Goal: Task Accomplishment & Management: Manage account settings

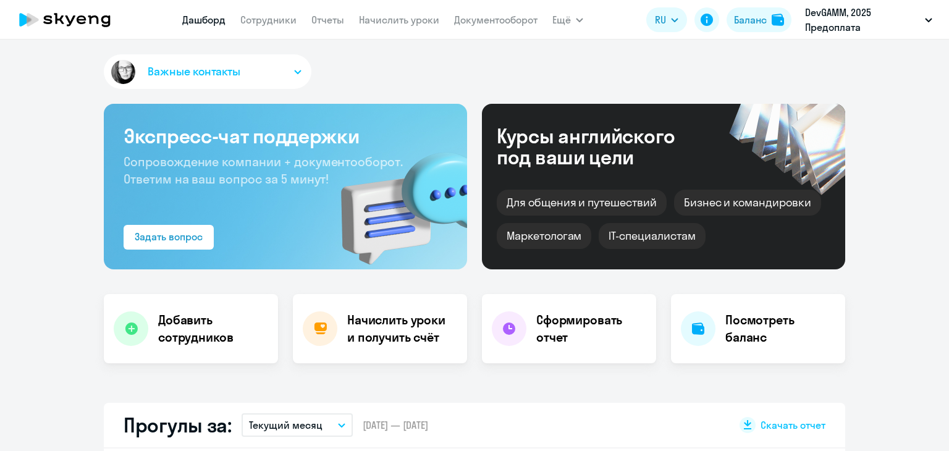
select select "30"
click at [425, 20] on link "Начислить уроки" at bounding box center [399, 20] width 80 height 12
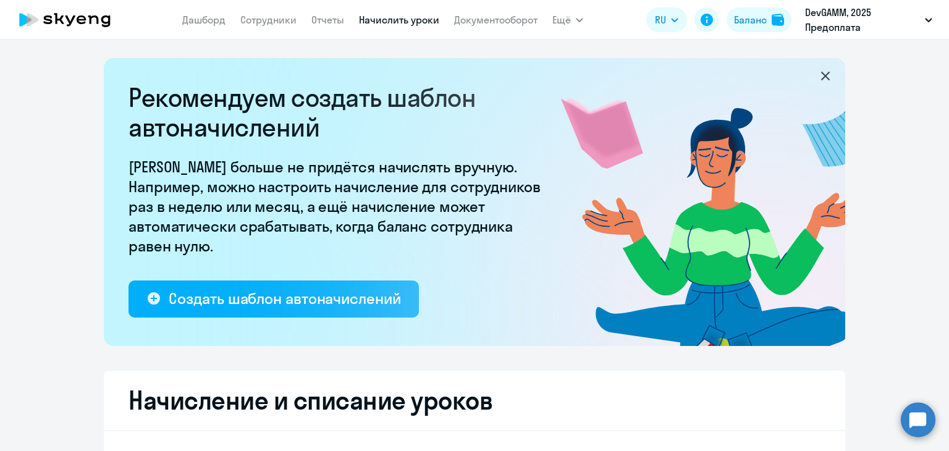
select select "10"
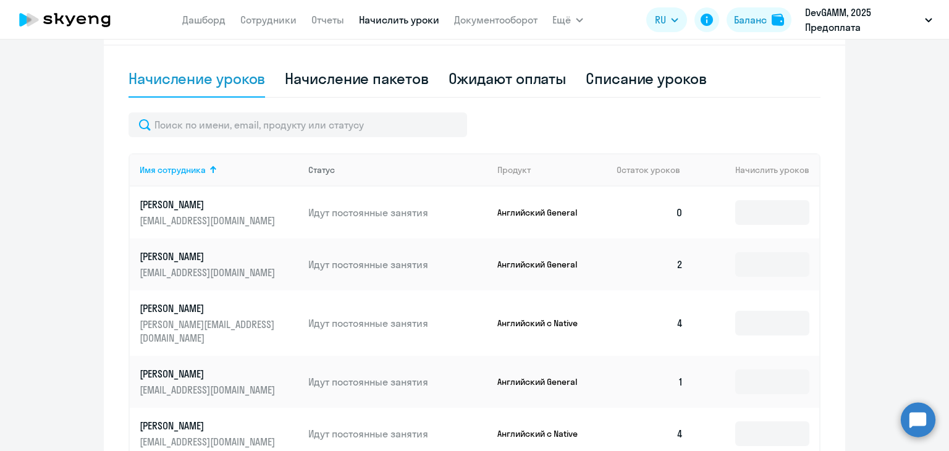
scroll to position [432, 0]
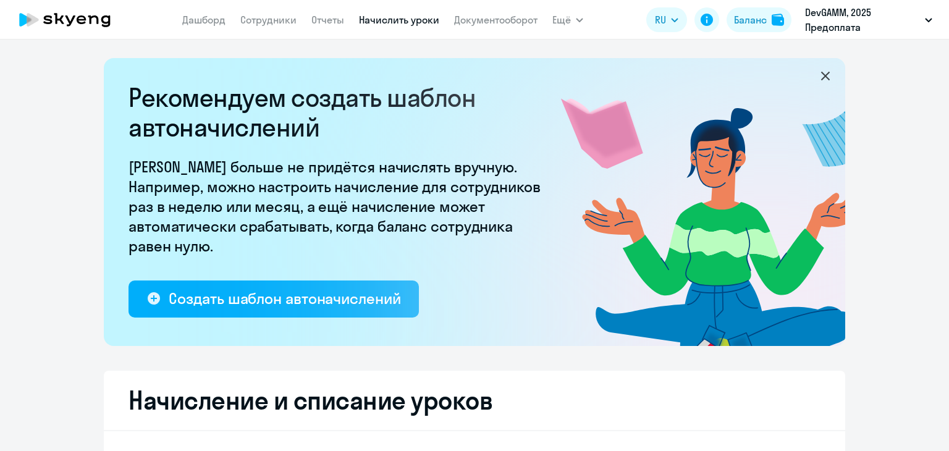
select select "10"
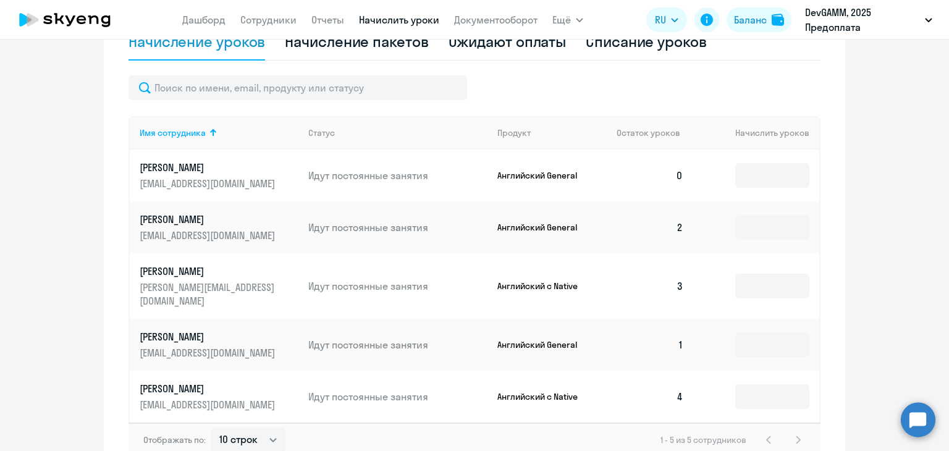
scroll to position [484, 0]
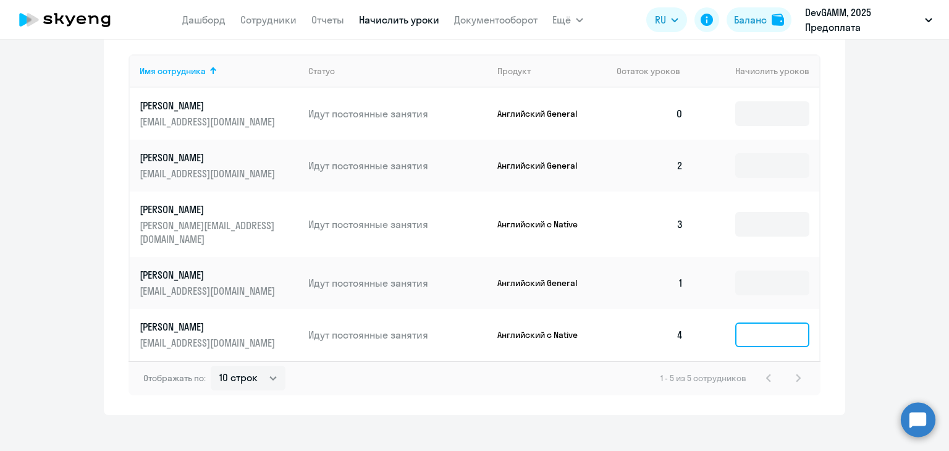
click at [767, 323] on input at bounding box center [772, 335] width 74 height 25
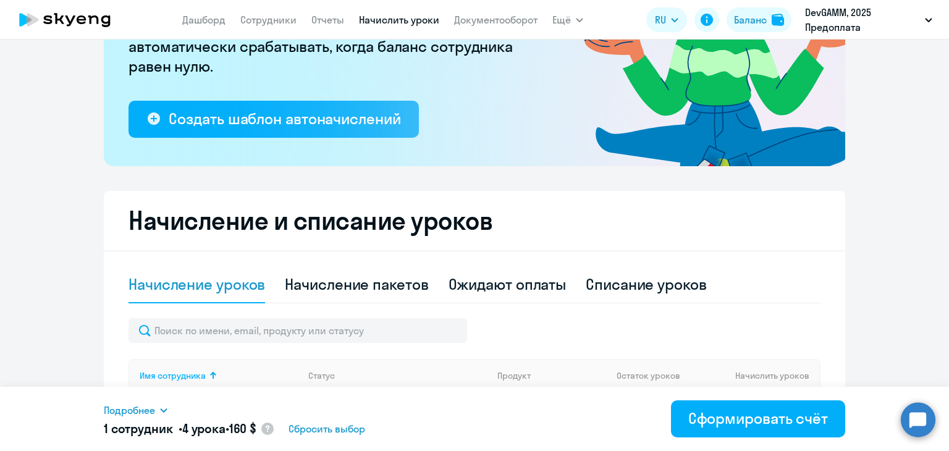
scroll to position [175, 0]
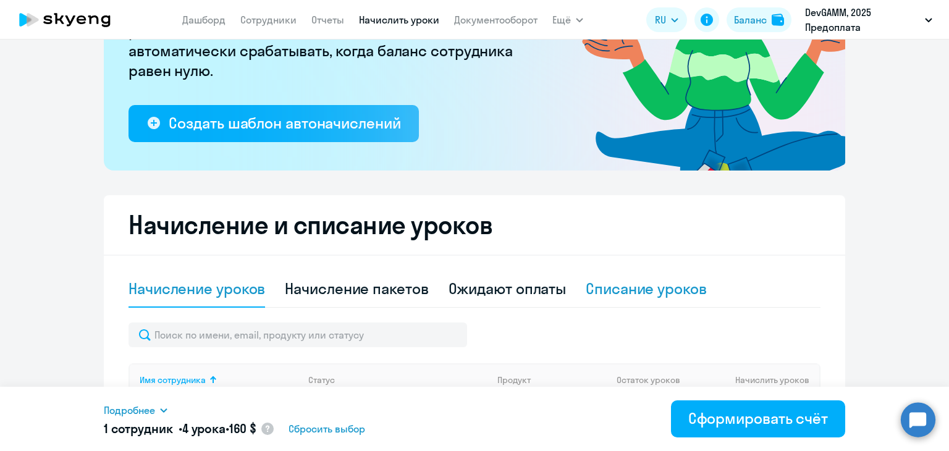
type input "4"
click at [647, 289] on div "Списание уроков" at bounding box center [646, 289] width 121 height 20
select select "10"
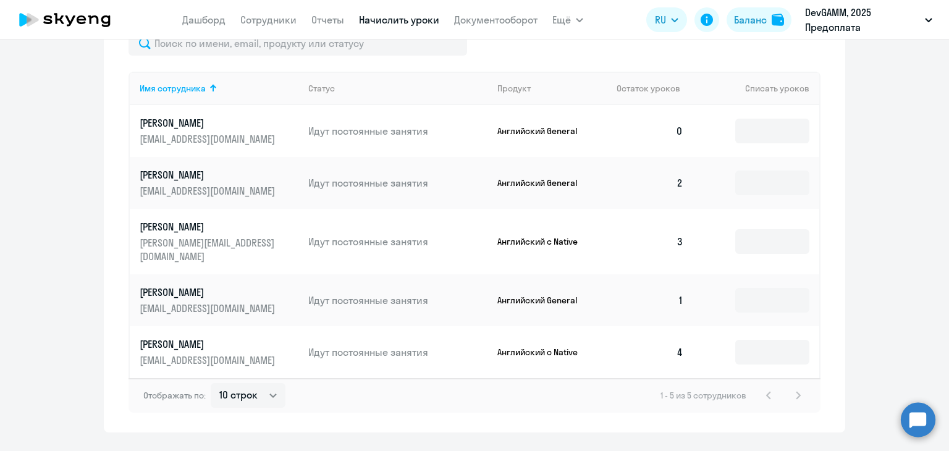
scroll to position [484, 0]
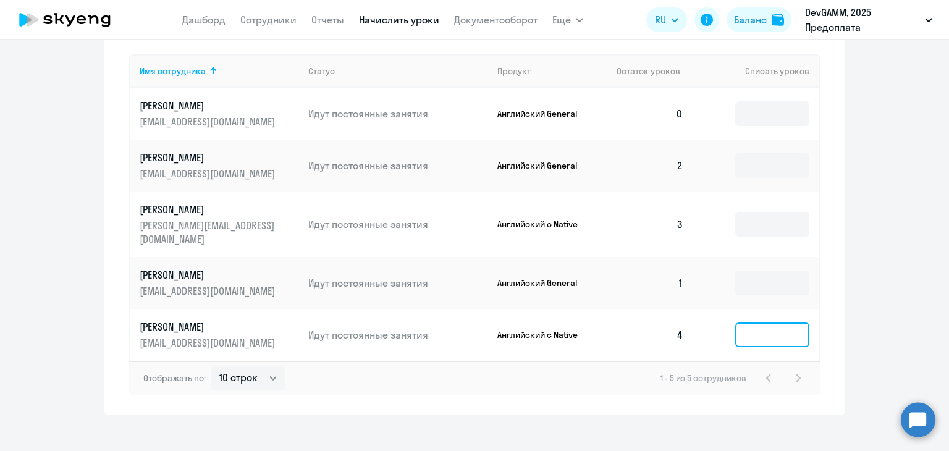
click at [756, 323] on input at bounding box center [772, 335] width 74 height 25
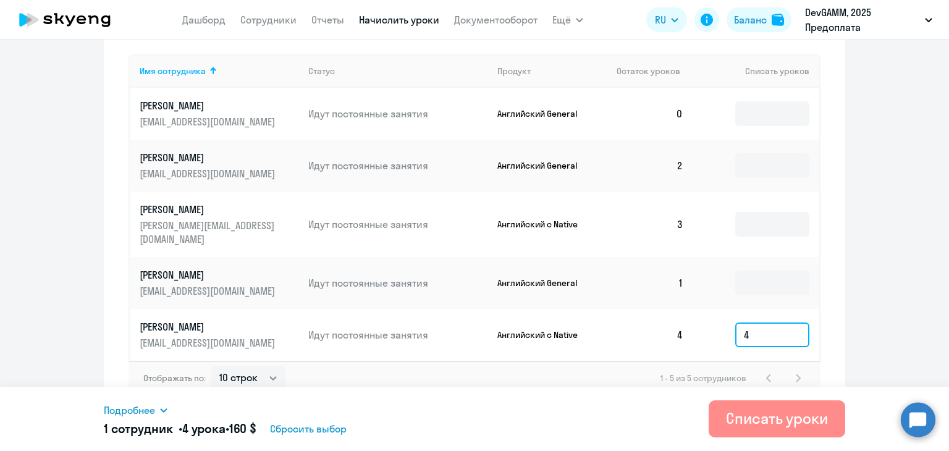
type input "4"
click at [724, 418] on button "Списать уроки" at bounding box center [777, 418] width 137 height 37
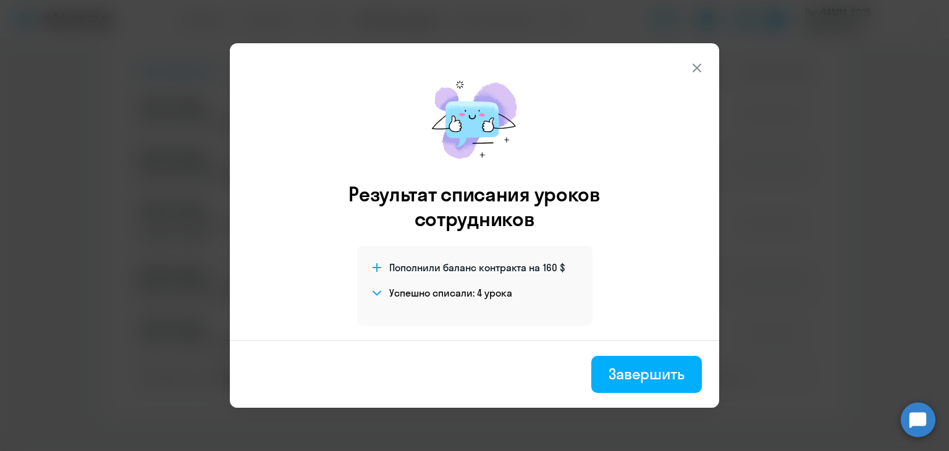
click at [690, 62] on icon at bounding box center [697, 68] width 15 height 15
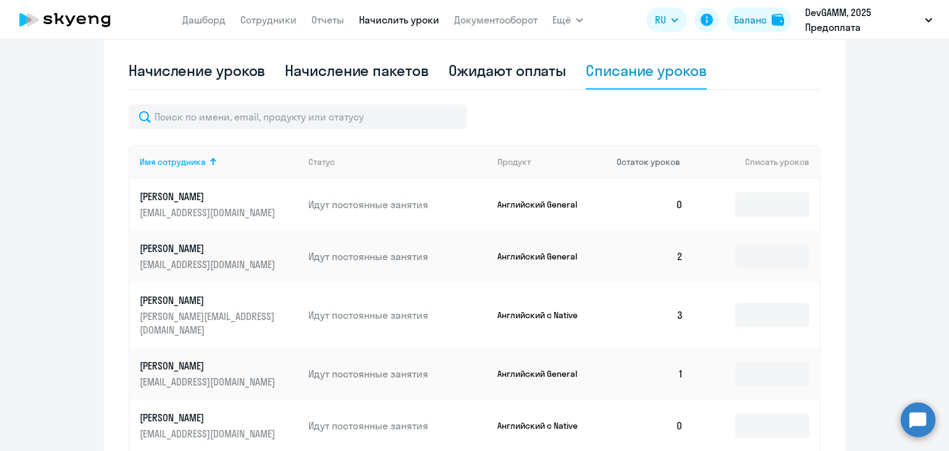
scroll to position [361, 0]
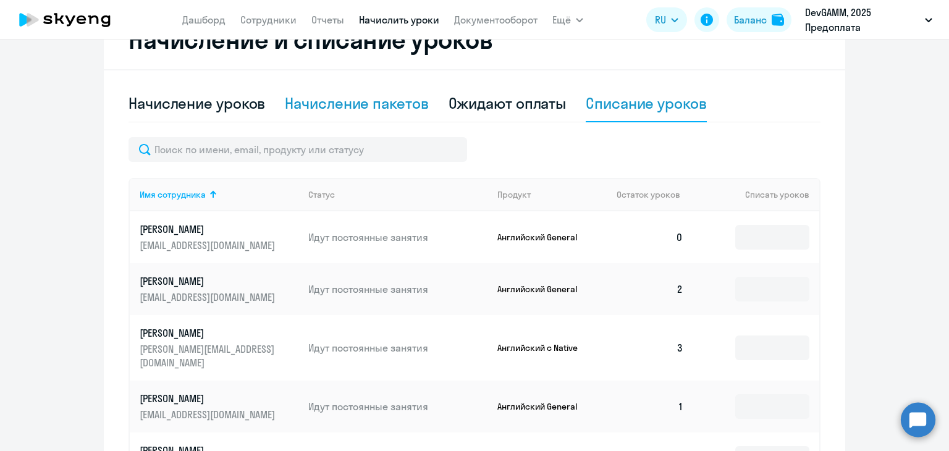
click at [376, 104] on div "Начисление пакетов" at bounding box center [356, 103] width 143 height 20
select select "10"
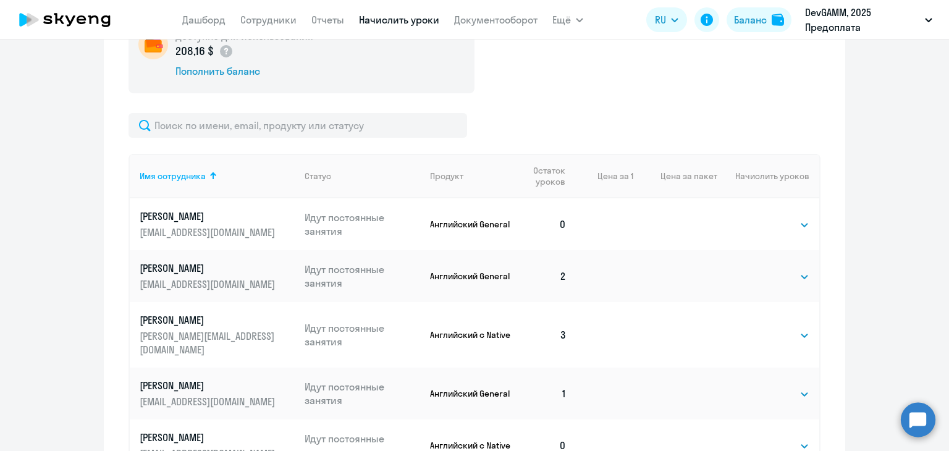
scroll to position [546, 0]
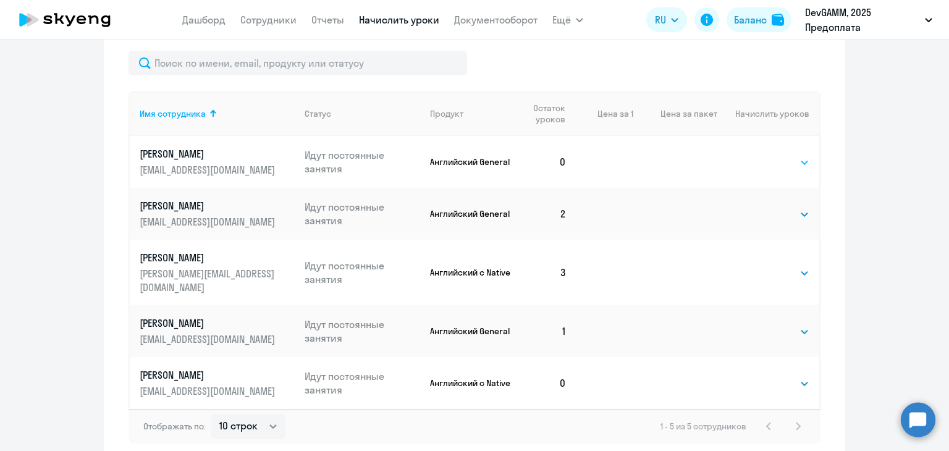
click at [772, 159] on select "Выбрать 4 8 16 32 64 96 128" at bounding box center [784, 162] width 51 height 15
select select "4"
click at [759, 155] on select "Выбрать 4 8 16 32 64 96 128" at bounding box center [784, 162] width 51 height 15
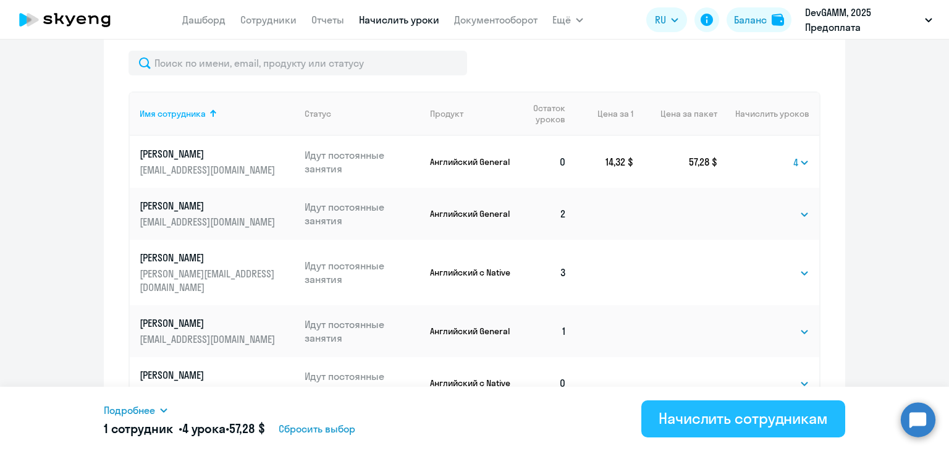
click at [707, 420] on div "Начислить сотрудникам" at bounding box center [743, 418] width 169 height 20
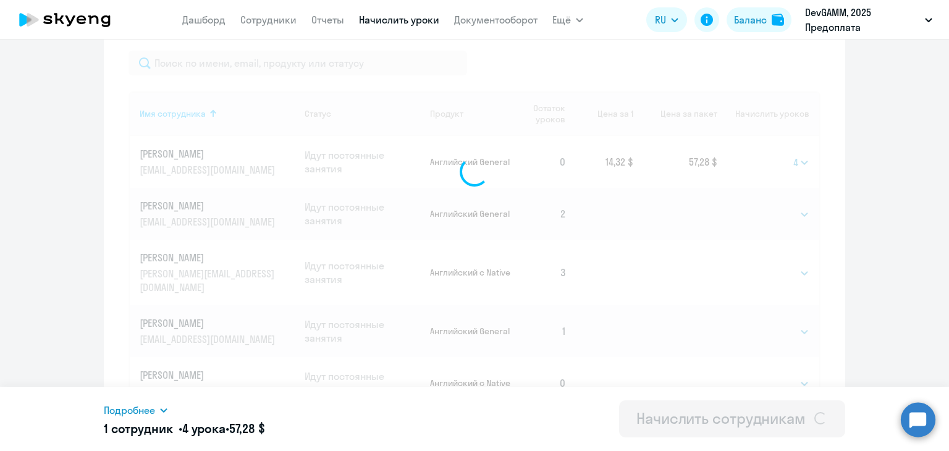
select select
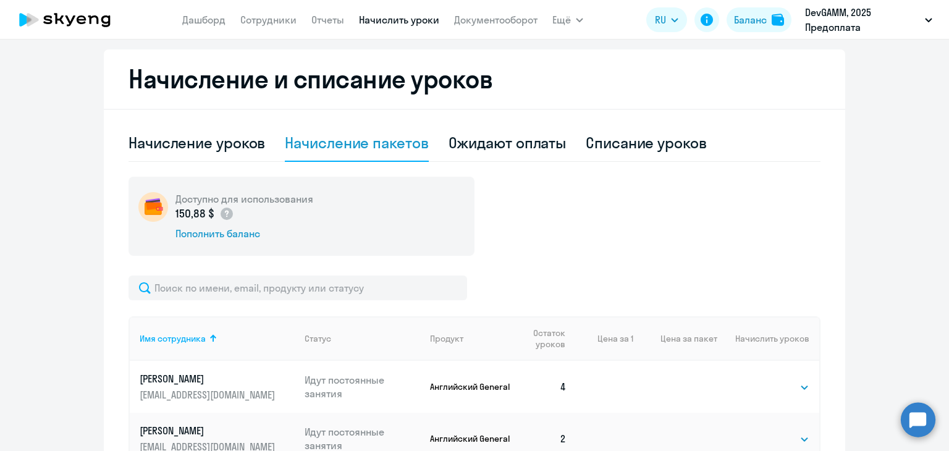
scroll to position [285, 0]
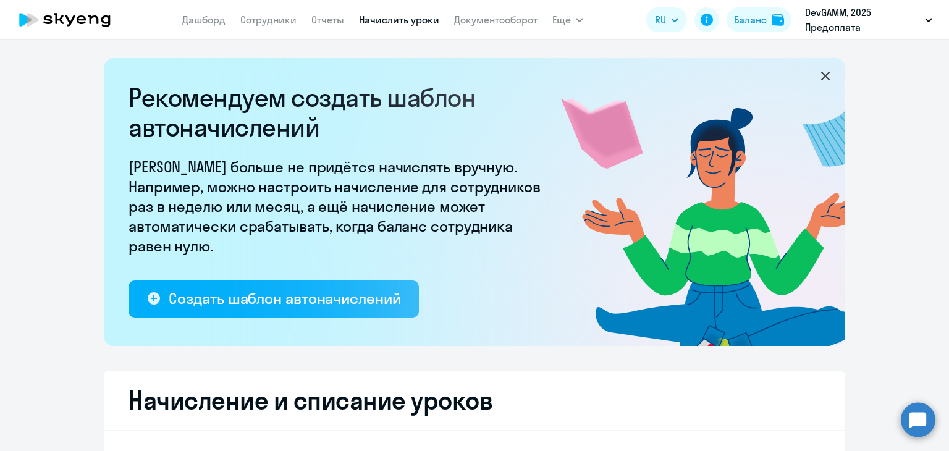
select select "10"
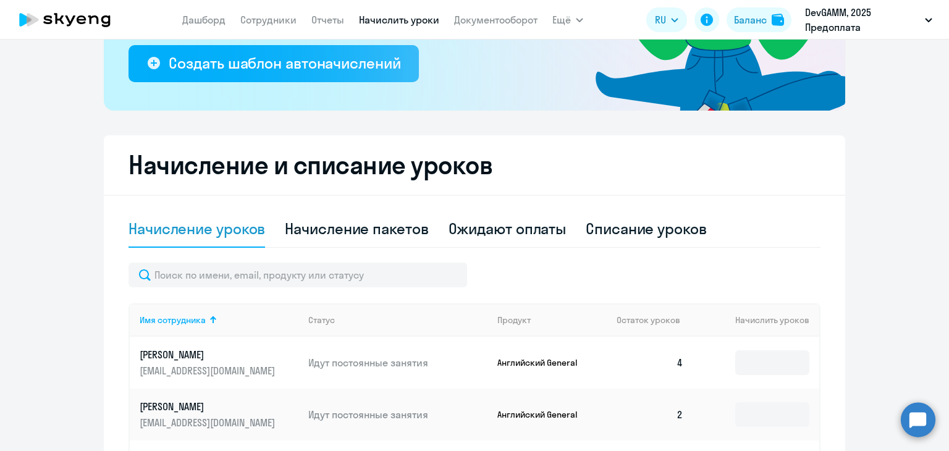
scroll to position [371, 0]
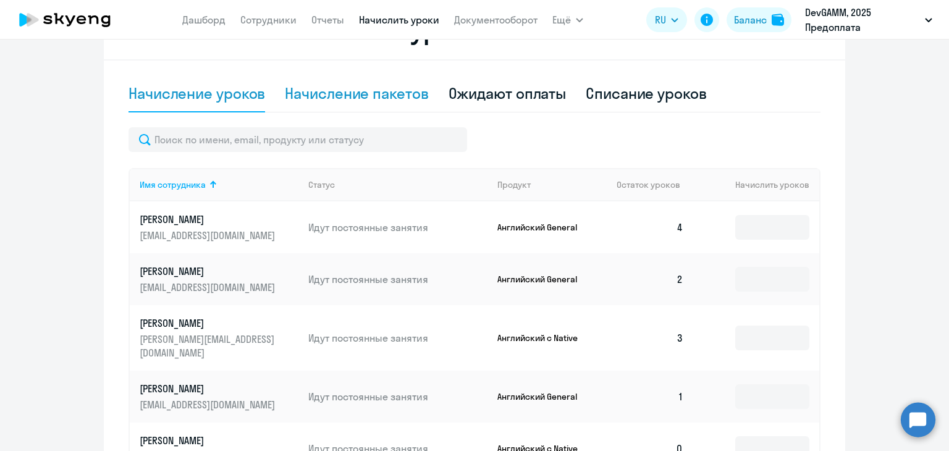
click at [363, 99] on div "Начисление пакетов" at bounding box center [356, 93] width 143 height 20
select select "10"
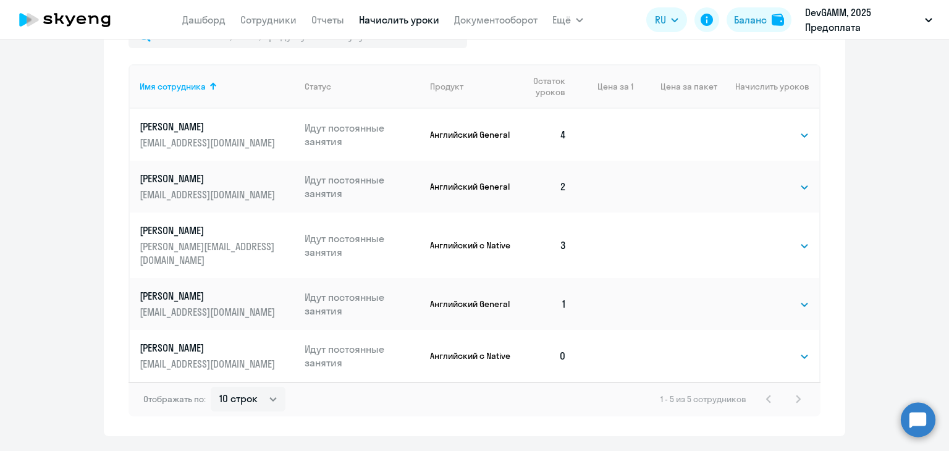
scroll to position [594, 0]
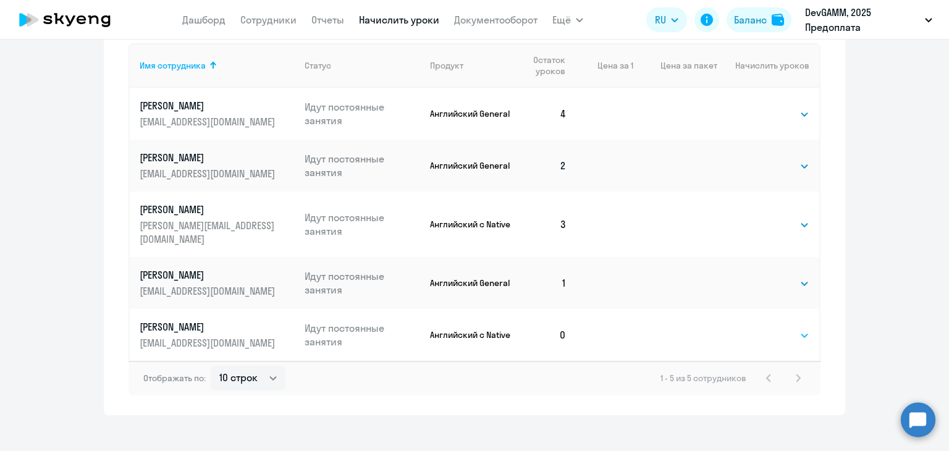
drag, startPoint x: 801, startPoint y: 322, endPoint x: 794, endPoint y: 323, distance: 6.8
click at [801, 328] on select "Выбрать 4 8 16 32 64 96 128" at bounding box center [784, 335] width 51 height 15
select select "4"
click at [759, 328] on select "Выбрать 4 8 16 32 64 96 128" at bounding box center [784, 335] width 51 height 15
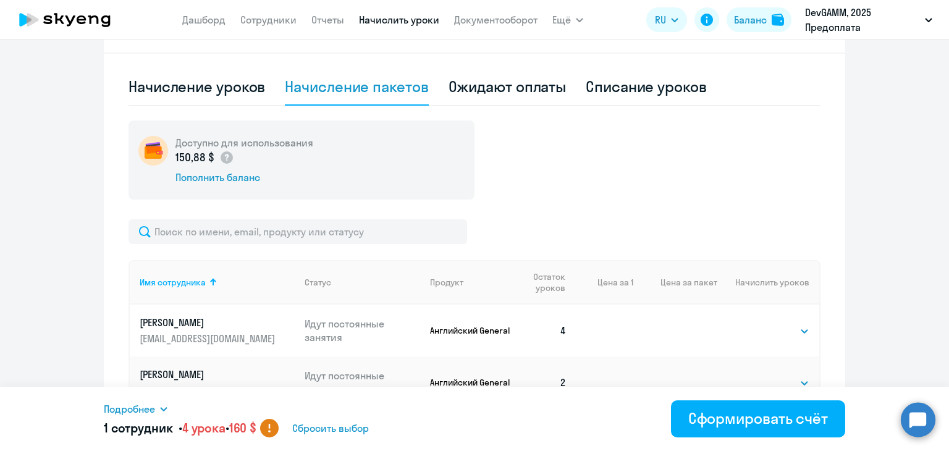
scroll to position [347, 0]
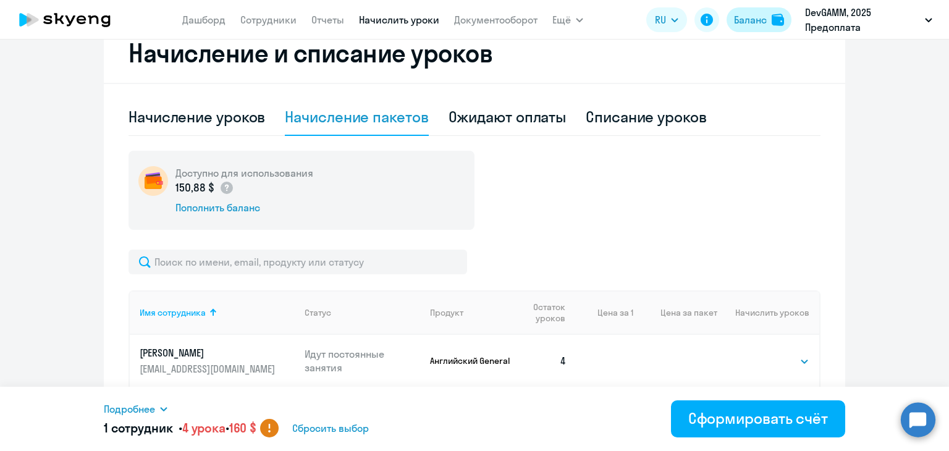
click at [755, 21] on div "Баланс" at bounding box center [750, 19] width 33 height 15
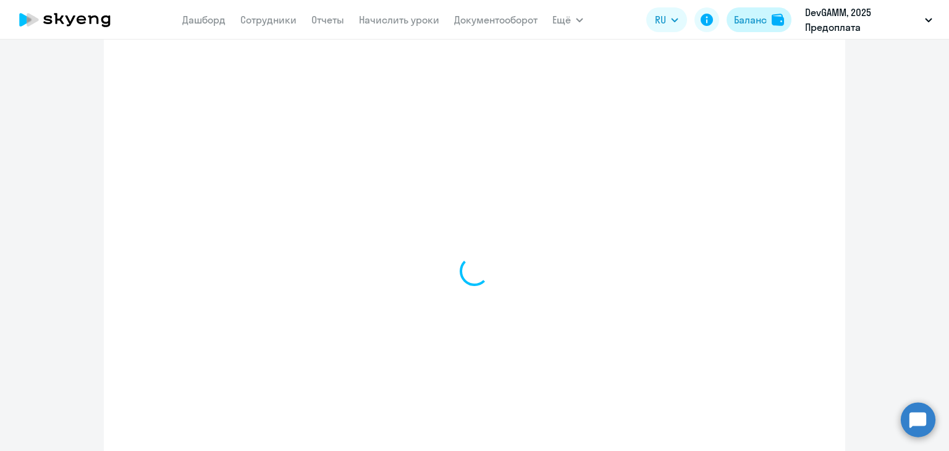
select select "english_adult_not_native_speaker"
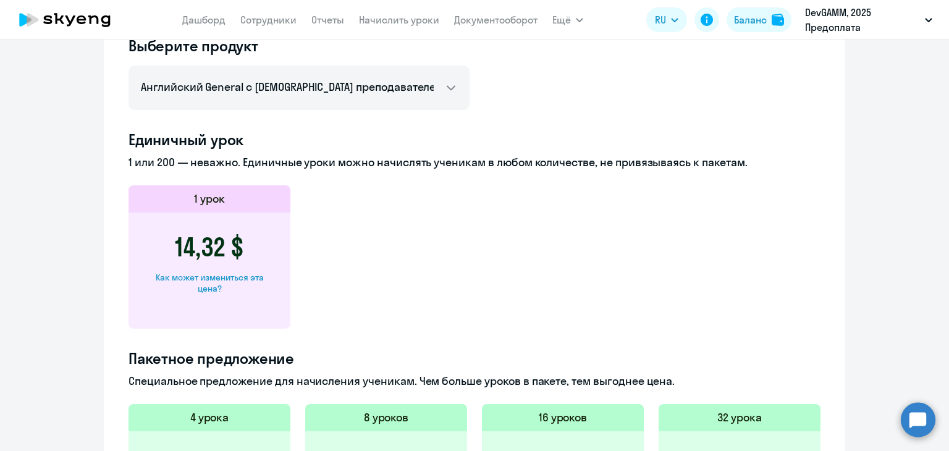
scroll to position [512, 0]
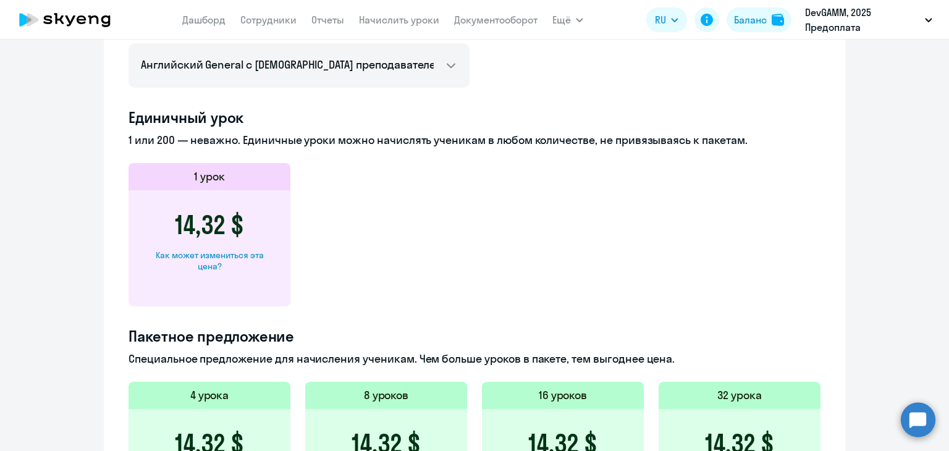
click at [253, 214] on div "14,32 $ Как может измениться эта цена?" at bounding box center [210, 248] width 162 height 116
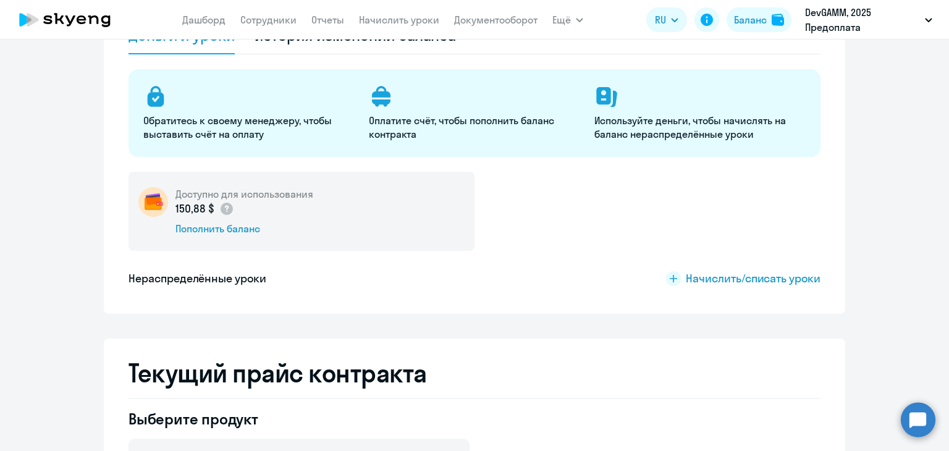
scroll to position [124, 0]
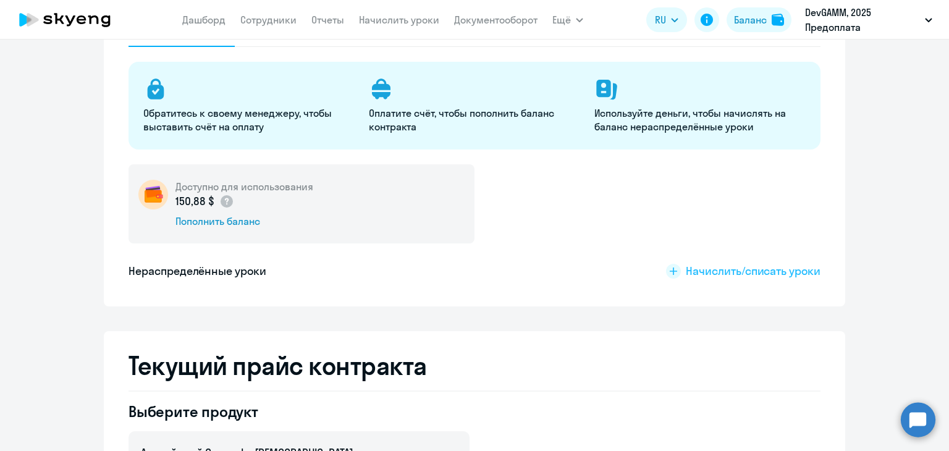
click at [759, 272] on span "Начислить/списать уроки" at bounding box center [753, 271] width 135 height 16
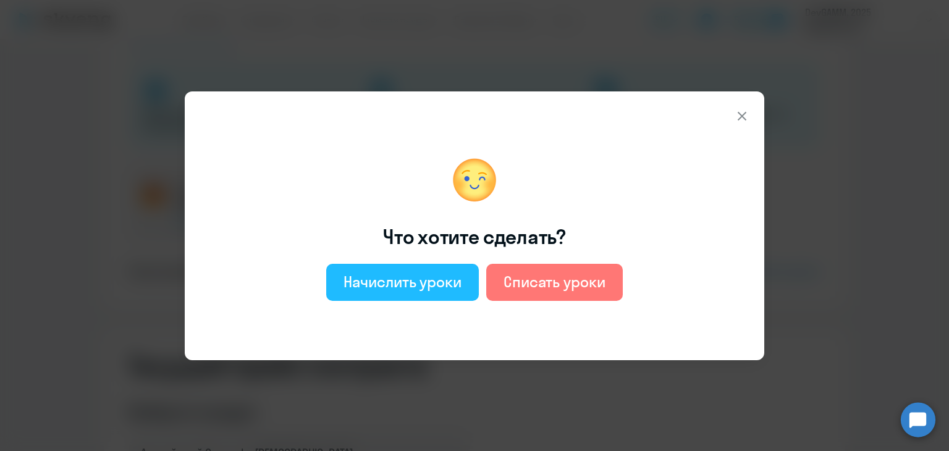
click at [453, 291] on div "Начислить уроки" at bounding box center [403, 282] width 118 height 20
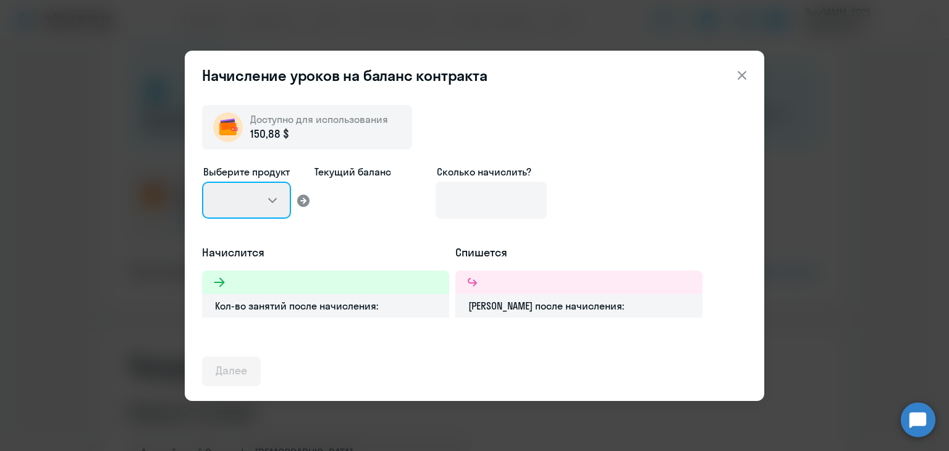
click at [272, 200] on select at bounding box center [246, 200] width 89 height 37
click at [271, 199] on select at bounding box center [246, 200] width 89 height 37
click at [271, 200] on select at bounding box center [246, 200] width 89 height 37
click at [317, 127] on div "150,88 $" at bounding box center [319, 134] width 138 height 16
click at [302, 198] on icon at bounding box center [303, 201] width 12 height 12
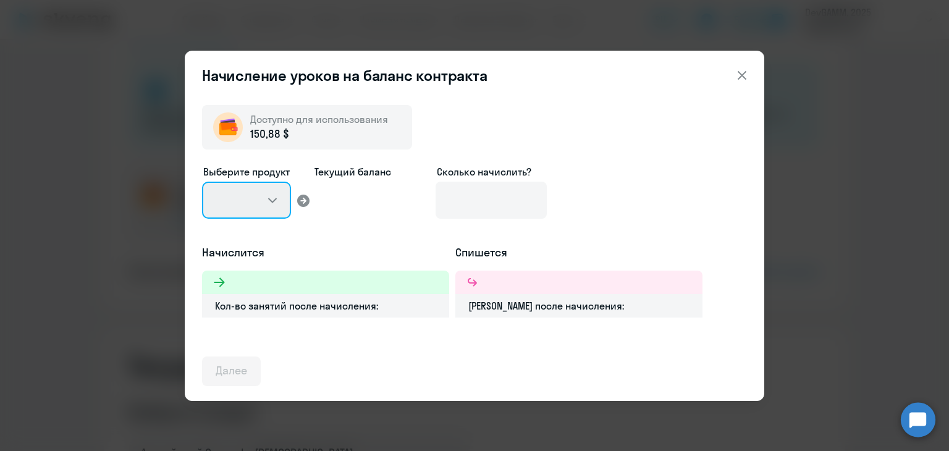
click at [274, 198] on select at bounding box center [246, 200] width 89 height 37
drag, startPoint x: 741, startPoint y: 72, endPoint x: 733, endPoint y: 75, distance: 8.4
click at [741, 72] on icon at bounding box center [742, 75] width 15 height 15
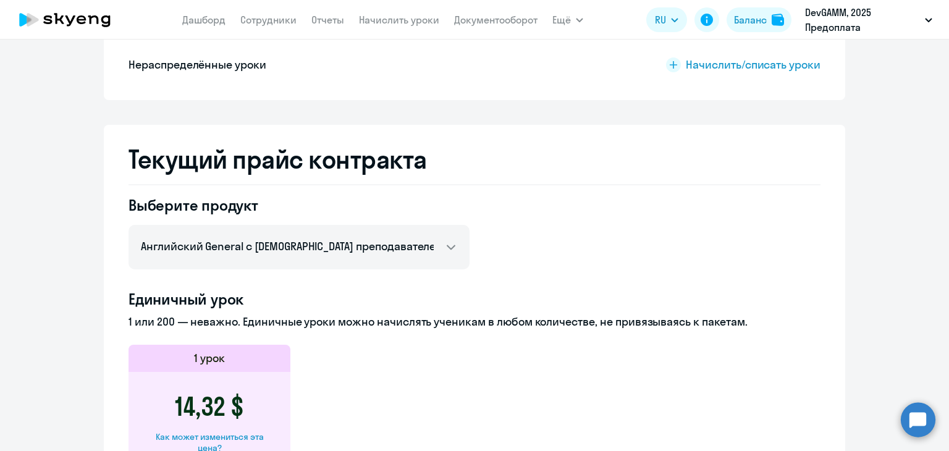
scroll to position [247, 0]
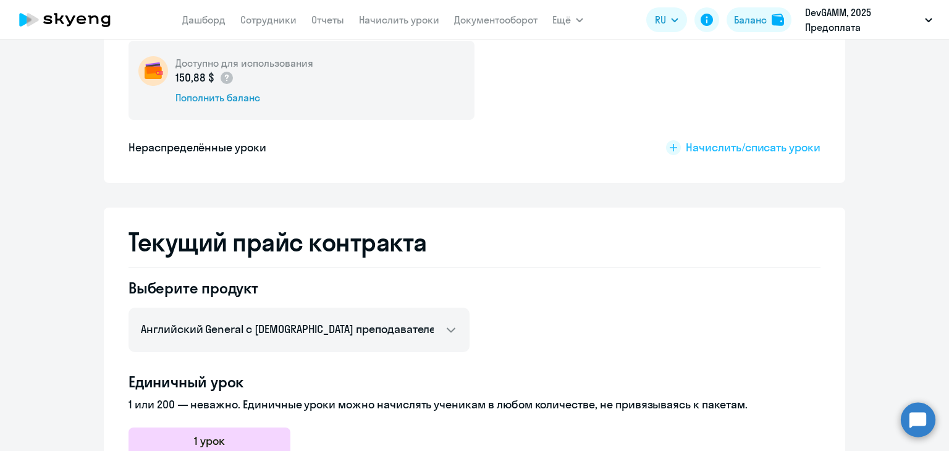
click at [719, 146] on span "Начислить/списать уроки" at bounding box center [753, 148] width 135 height 16
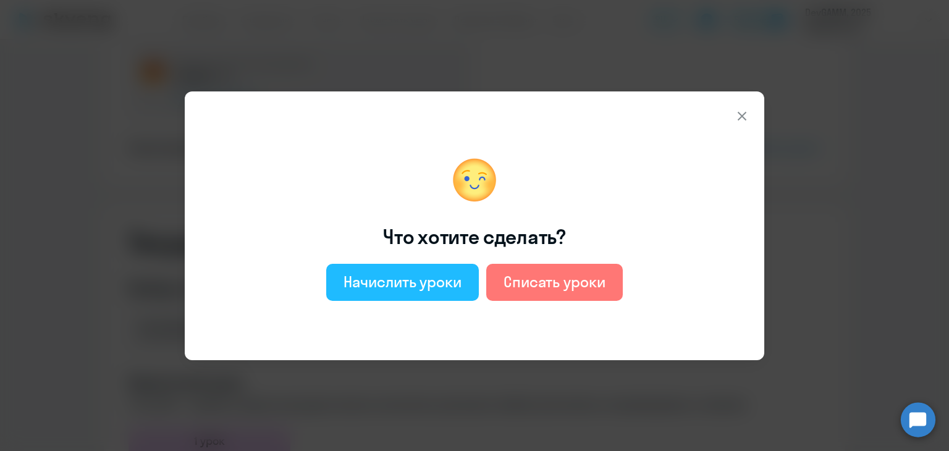
click at [411, 277] on div "Начислить уроки" at bounding box center [403, 282] width 118 height 20
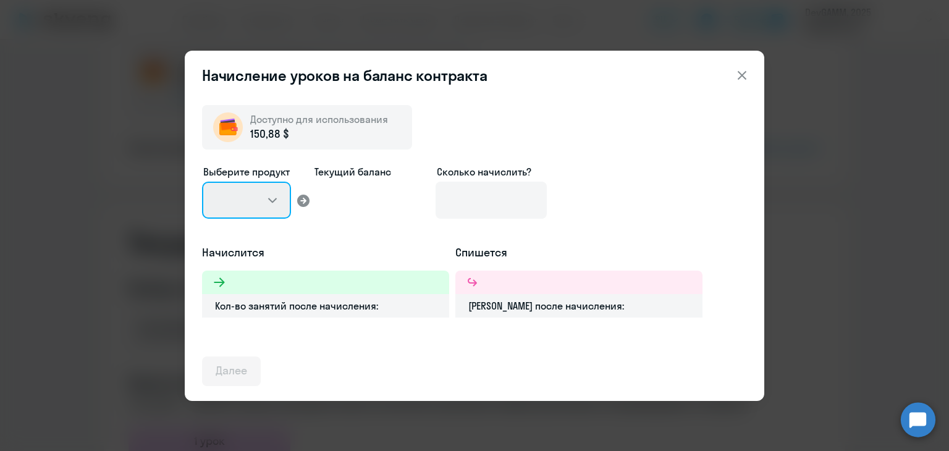
click at [276, 198] on select at bounding box center [246, 200] width 89 height 37
click at [273, 201] on select at bounding box center [246, 200] width 89 height 37
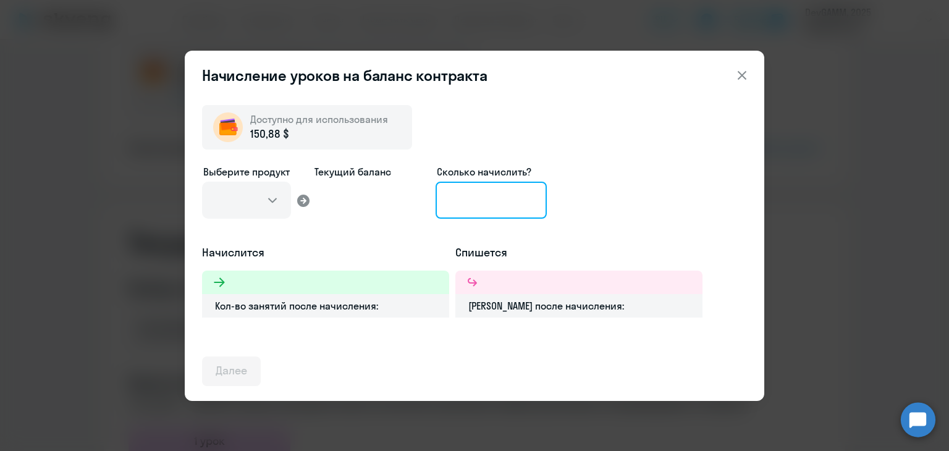
click at [490, 209] on input at bounding box center [491, 200] width 111 height 37
type input "2"
click at [356, 282] on div at bounding box center [325, 282] width 247 height 23
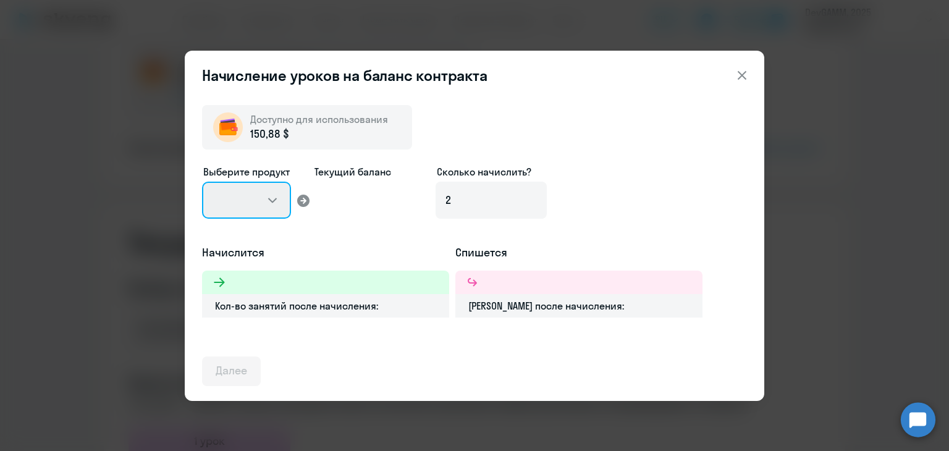
click at [265, 200] on select at bounding box center [246, 200] width 89 height 37
click at [744, 69] on icon at bounding box center [742, 75] width 15 height 15
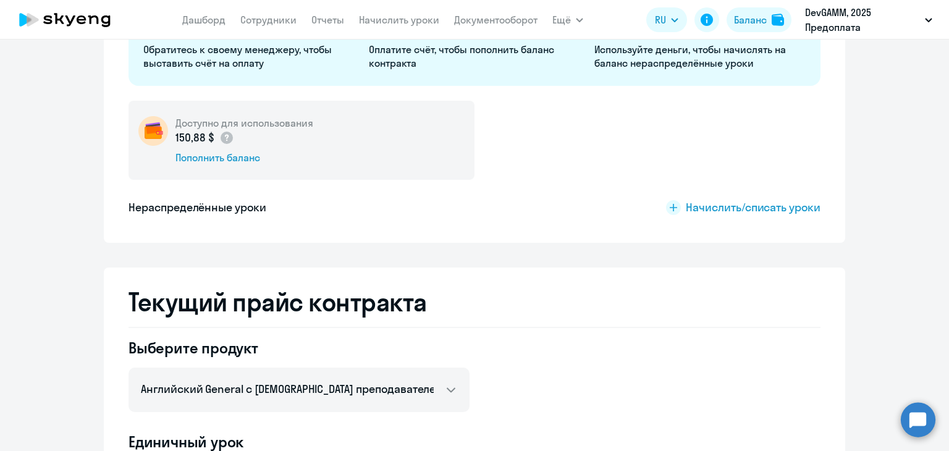
scroll to position [0, 0]
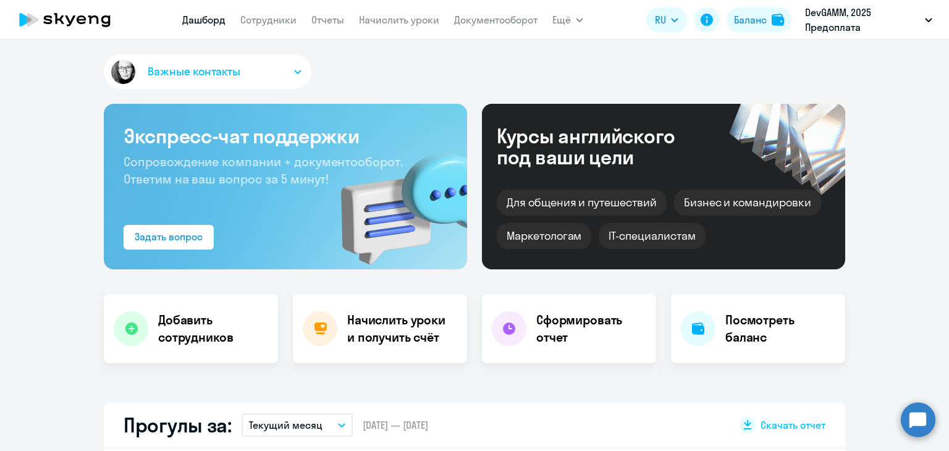
select select "30"
click at [743, 22] on div "Баланс" at bounding box center [750, 19] width 33 height 15
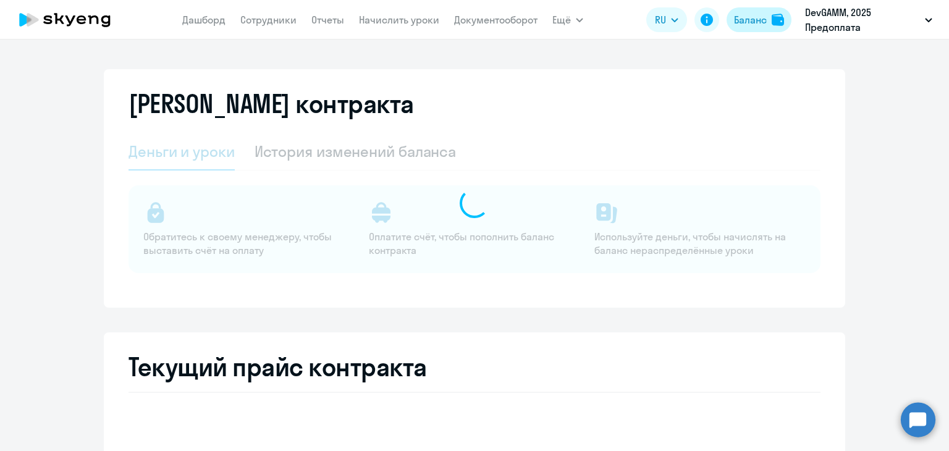
select select "english_adult_not_native_speaker"
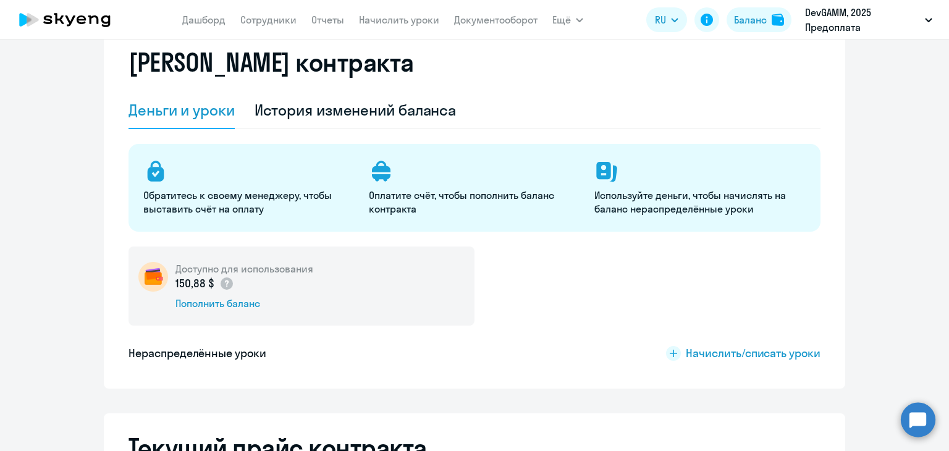
scroll to position [62, 0]
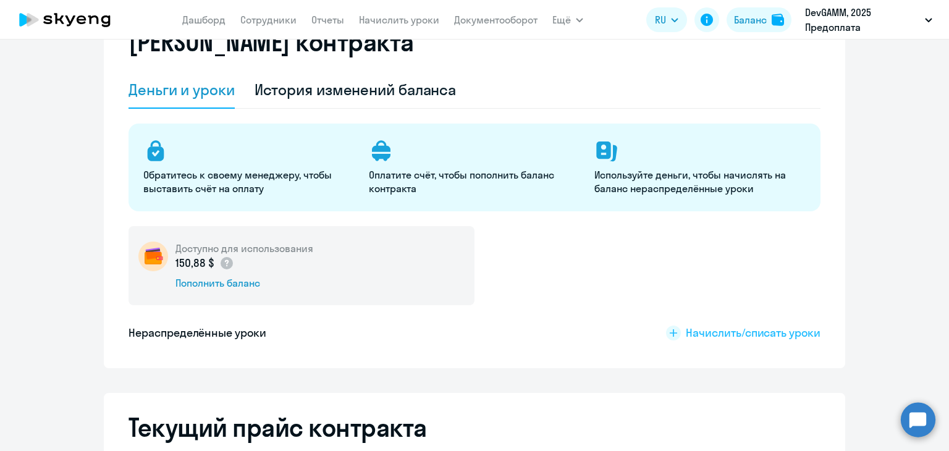
click at [747, 334] on span "Начислить/списать уроки" at bounding box center [753, 333] width 135 height 16
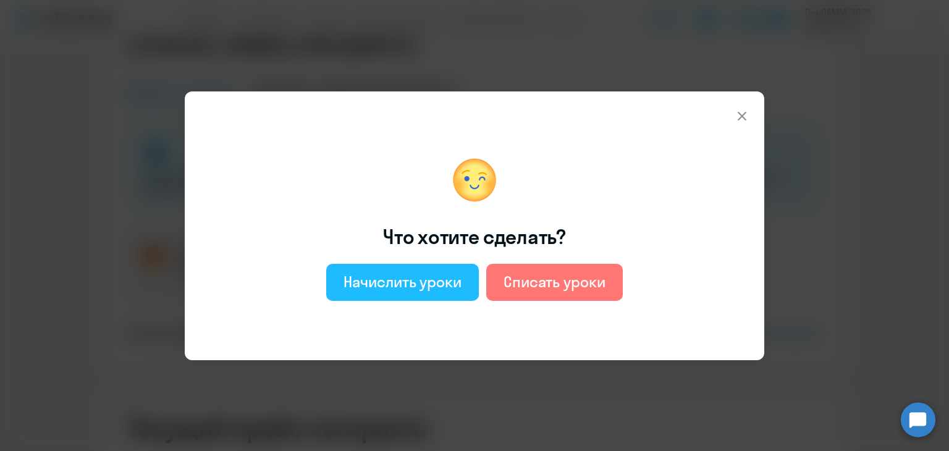
click at [424, 292] on button "Начислить уроки" at bounding box center [402, 282] width 153 height 37
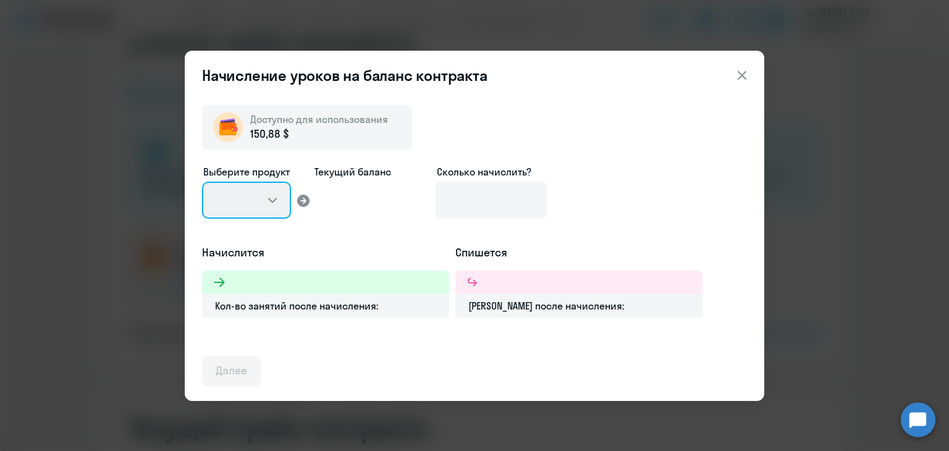
click at [255, 198] on select at bounding box center [246, 200] width 89 height 37
click at [746, 73] on icon at bounding box center [742, 75] width 15 height 15
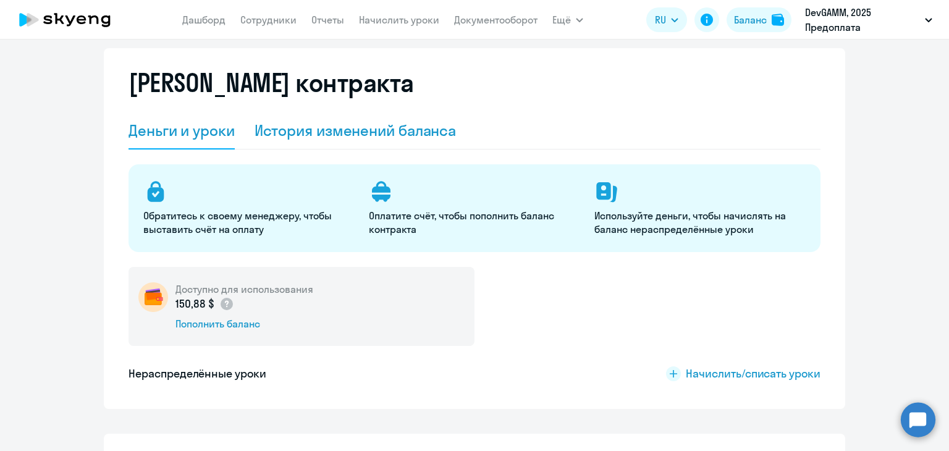
scroll to position [0, 0]
